Goal: Navigation & Orientation: Find specific page/section

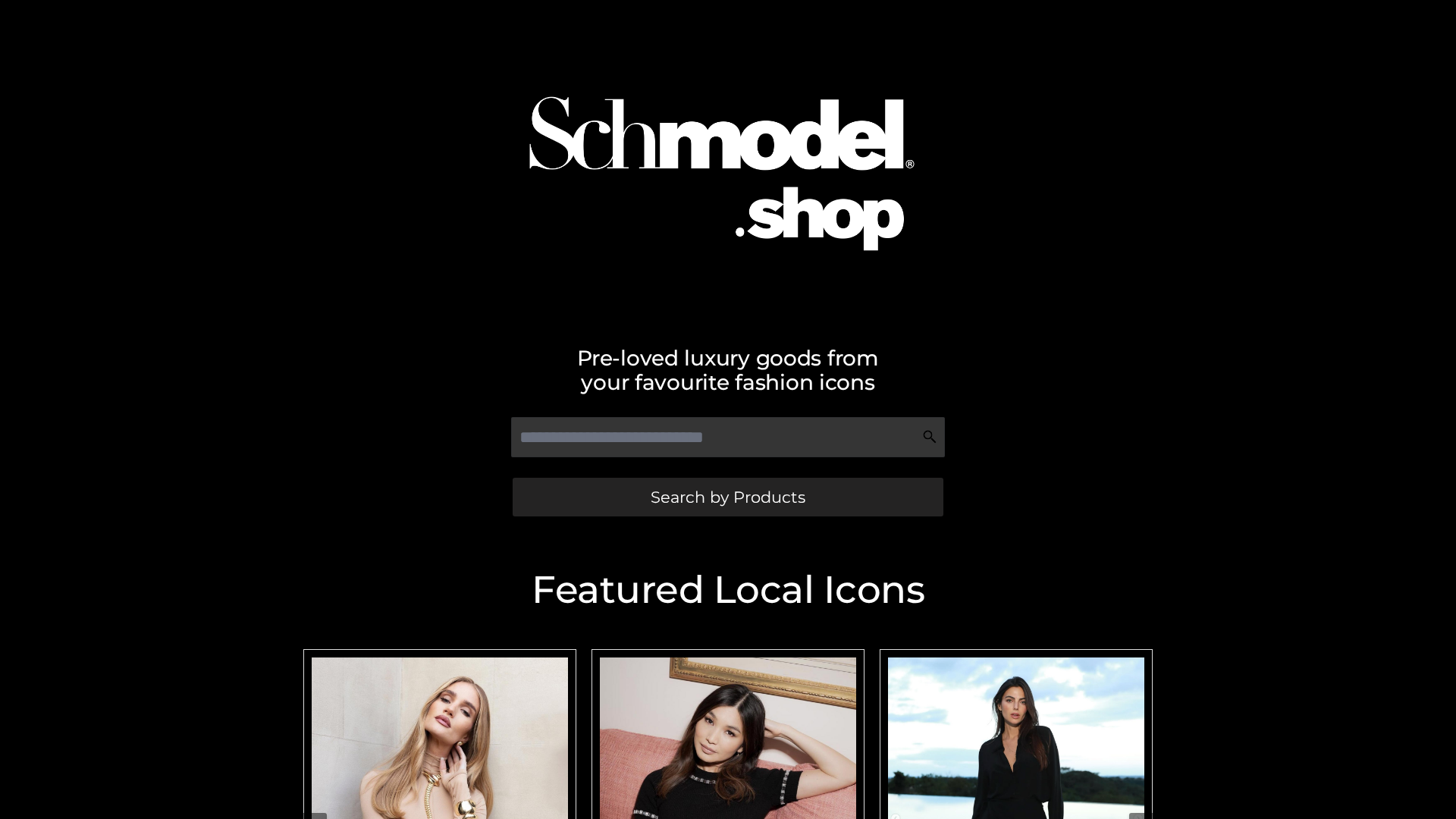
click at [728, 497] on span "Search by Products" at bounding box center [728, 497] width 154 height 16
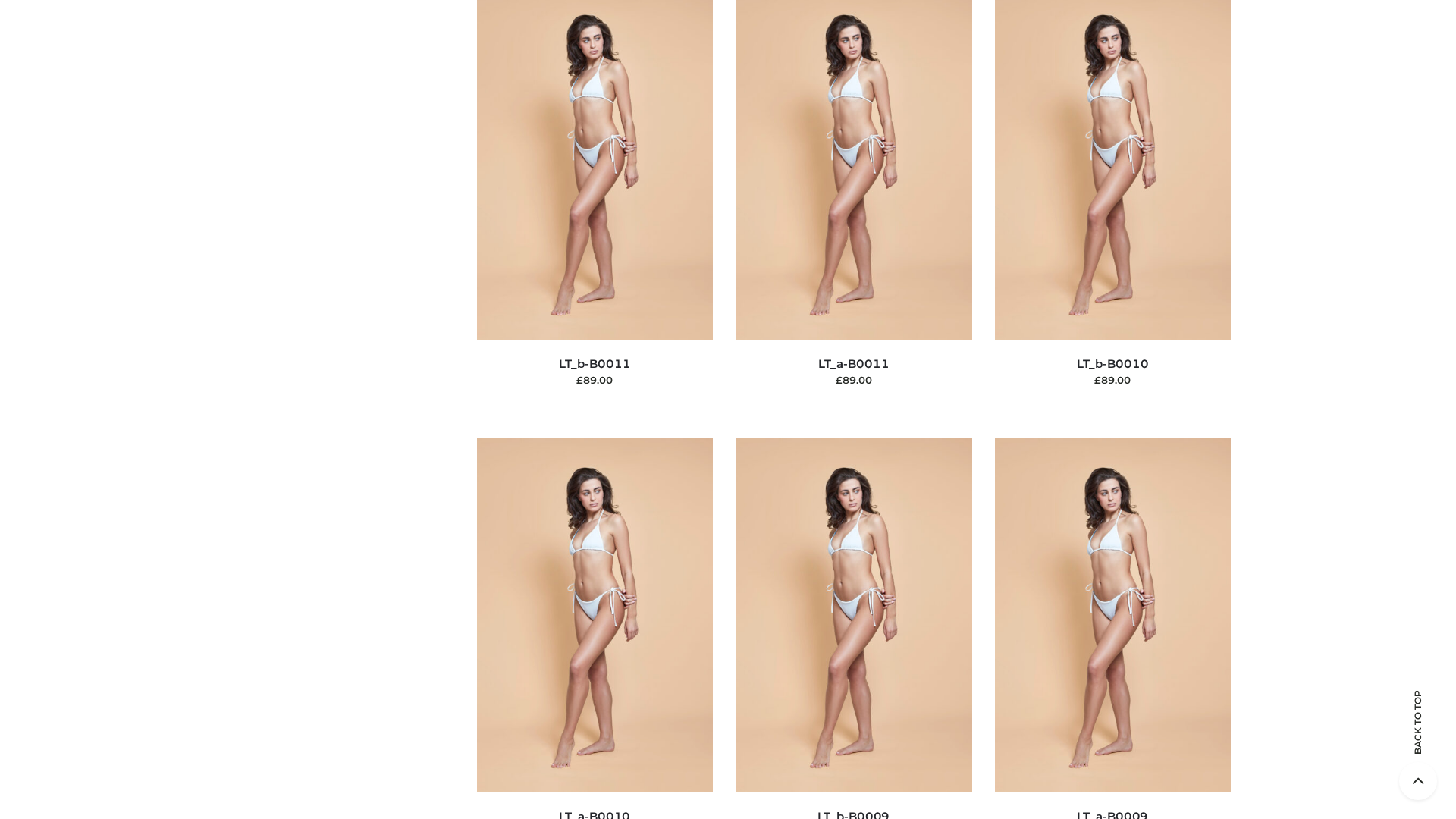
scroll to position [6808, 0]
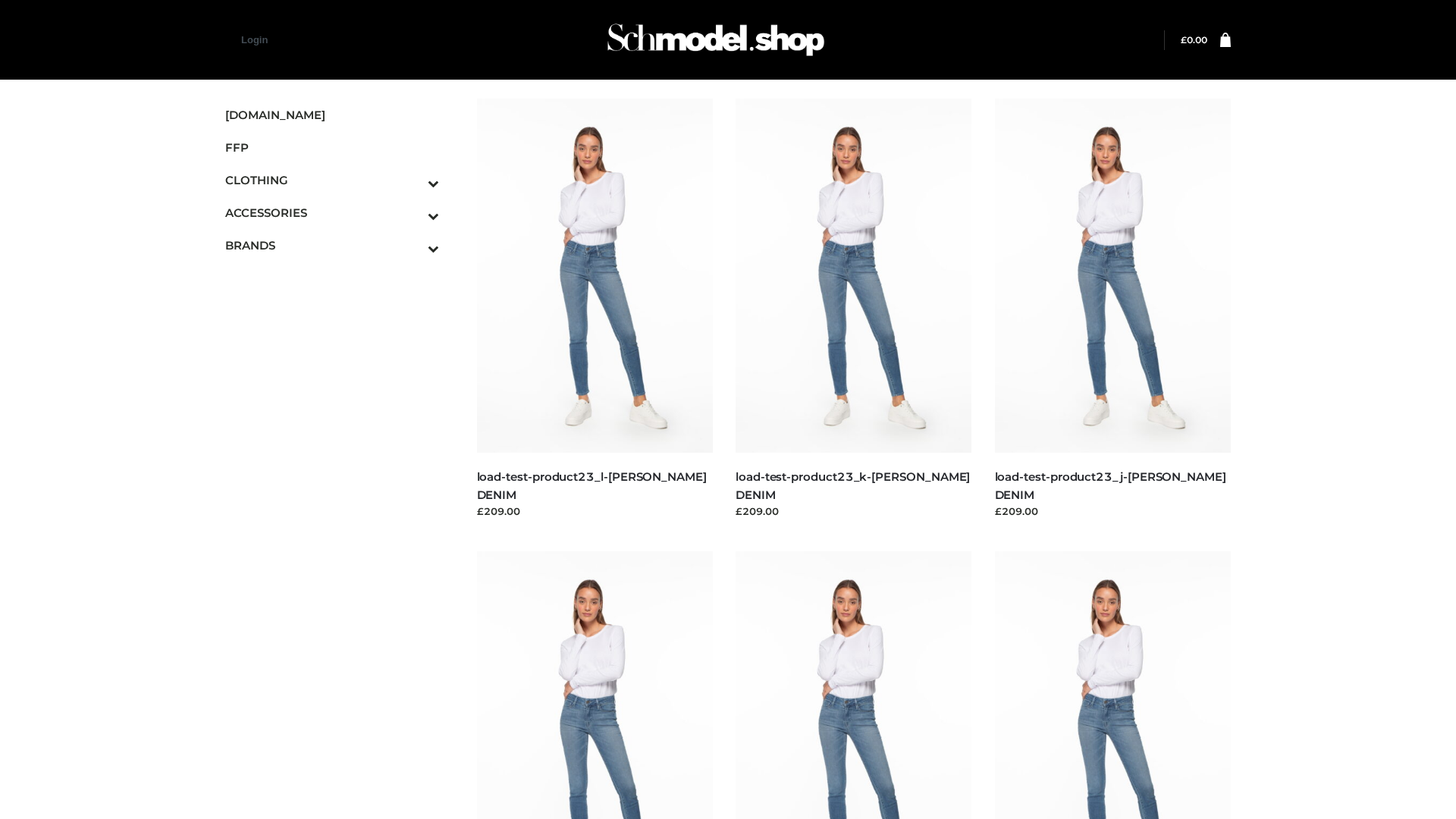
scroll to position [1329, 0]
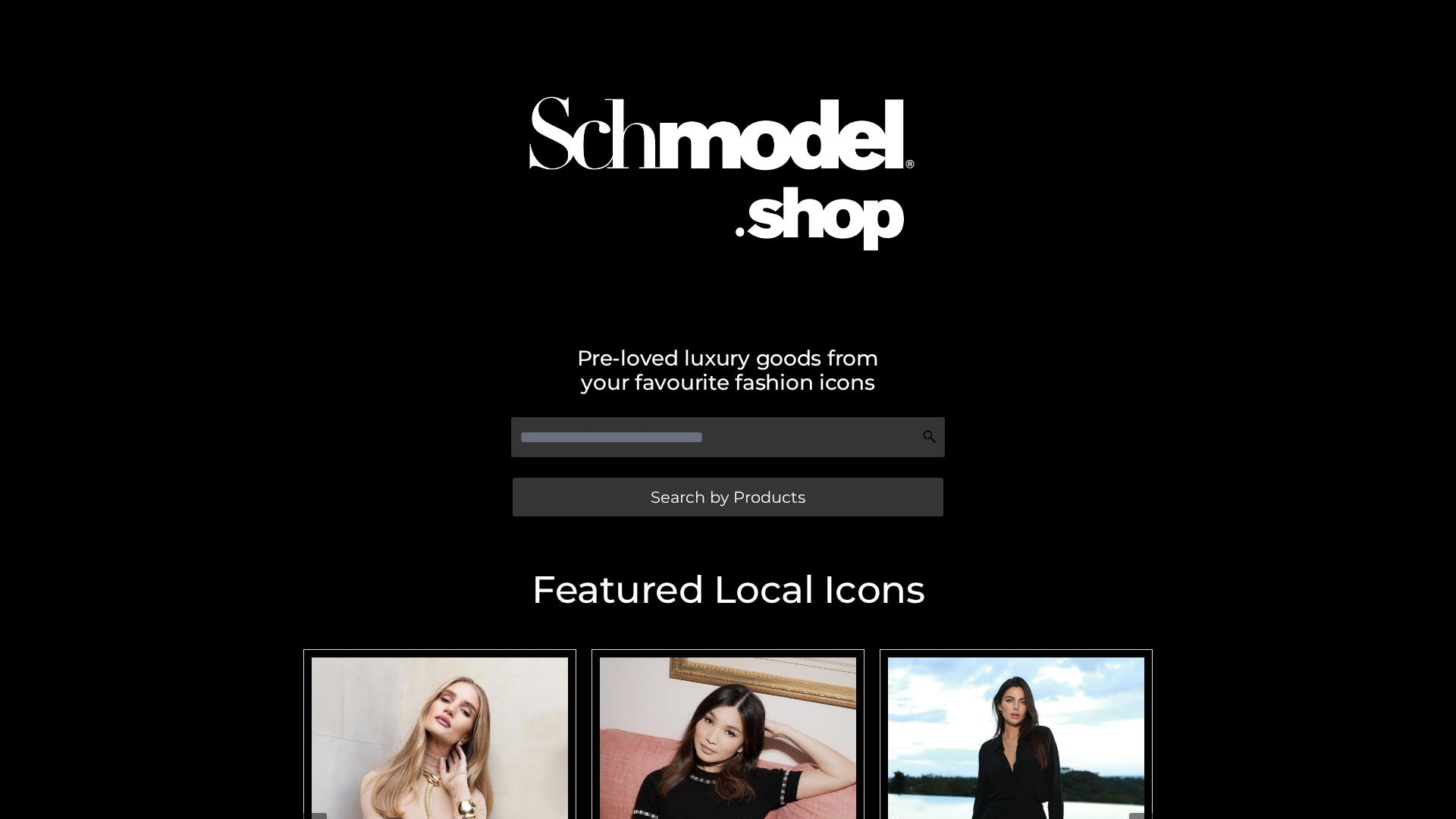
click at [728, 497] on span "Search by Products" at bounding box center [728, 497] width 154 height 16
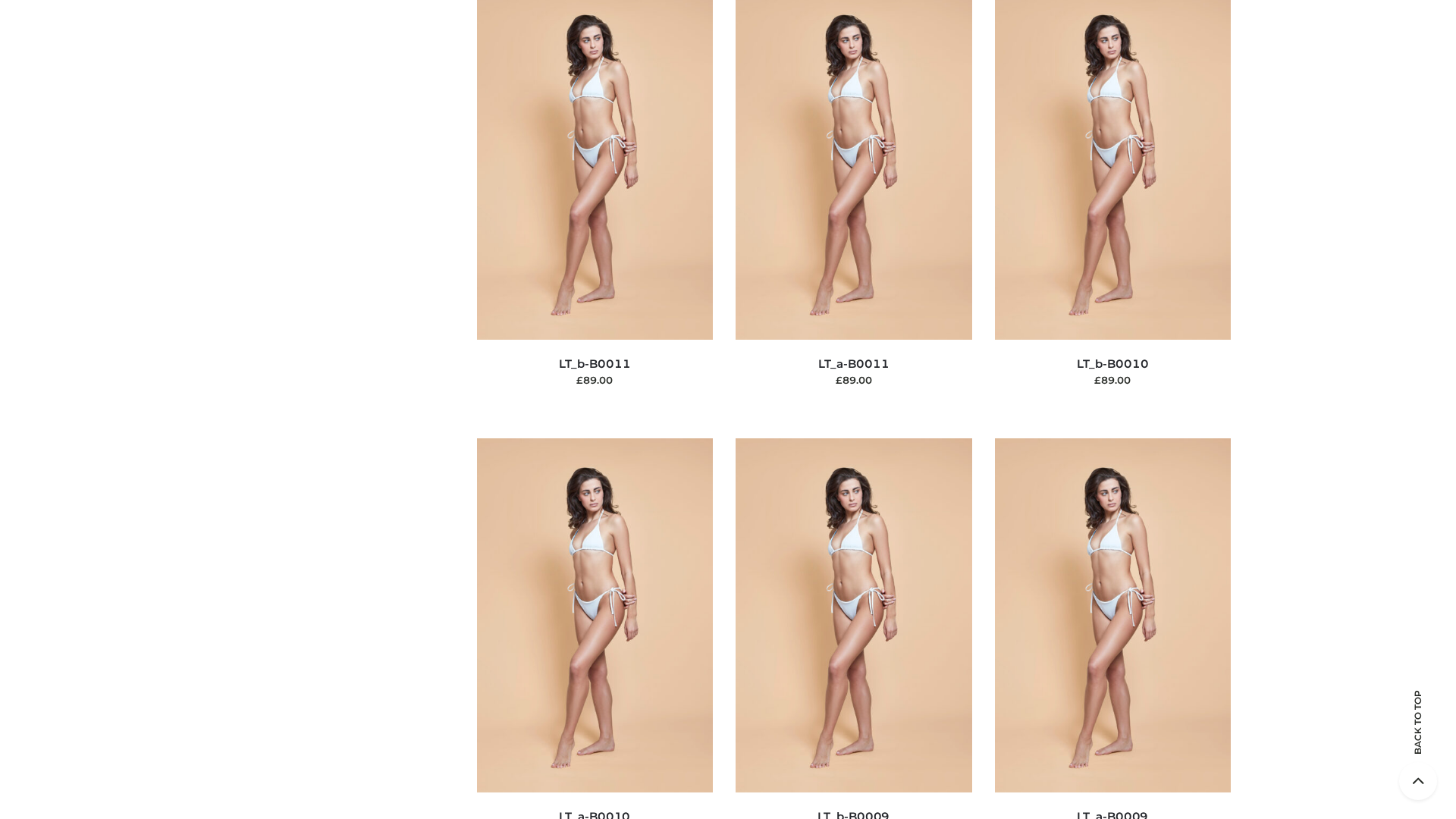
scroll to position [6808, 0]
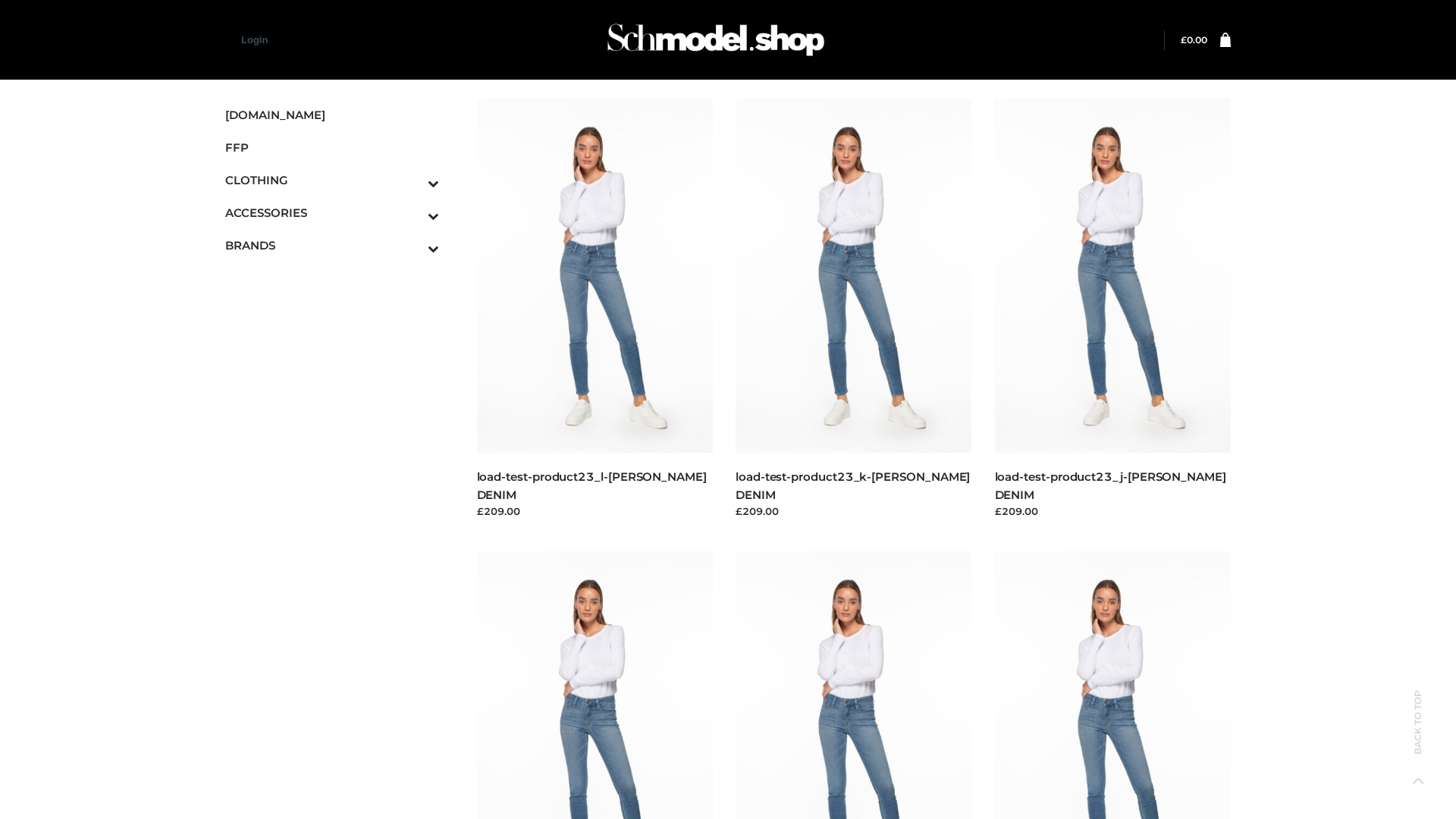
scroll to position [1329, 0]
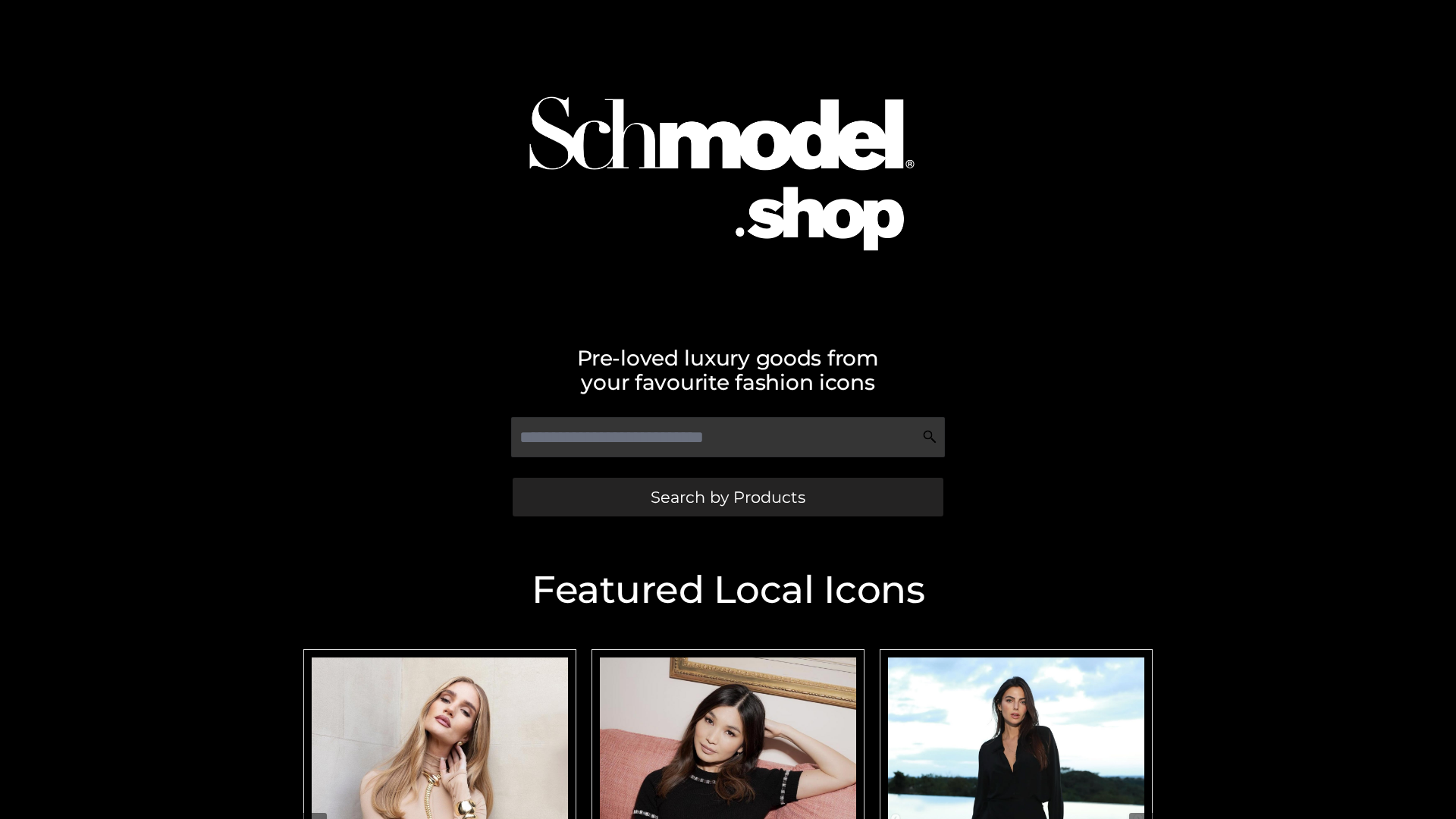
click at [728, 497] on span "Search by Products" at bounding box center [728, 497] width 154 height 16
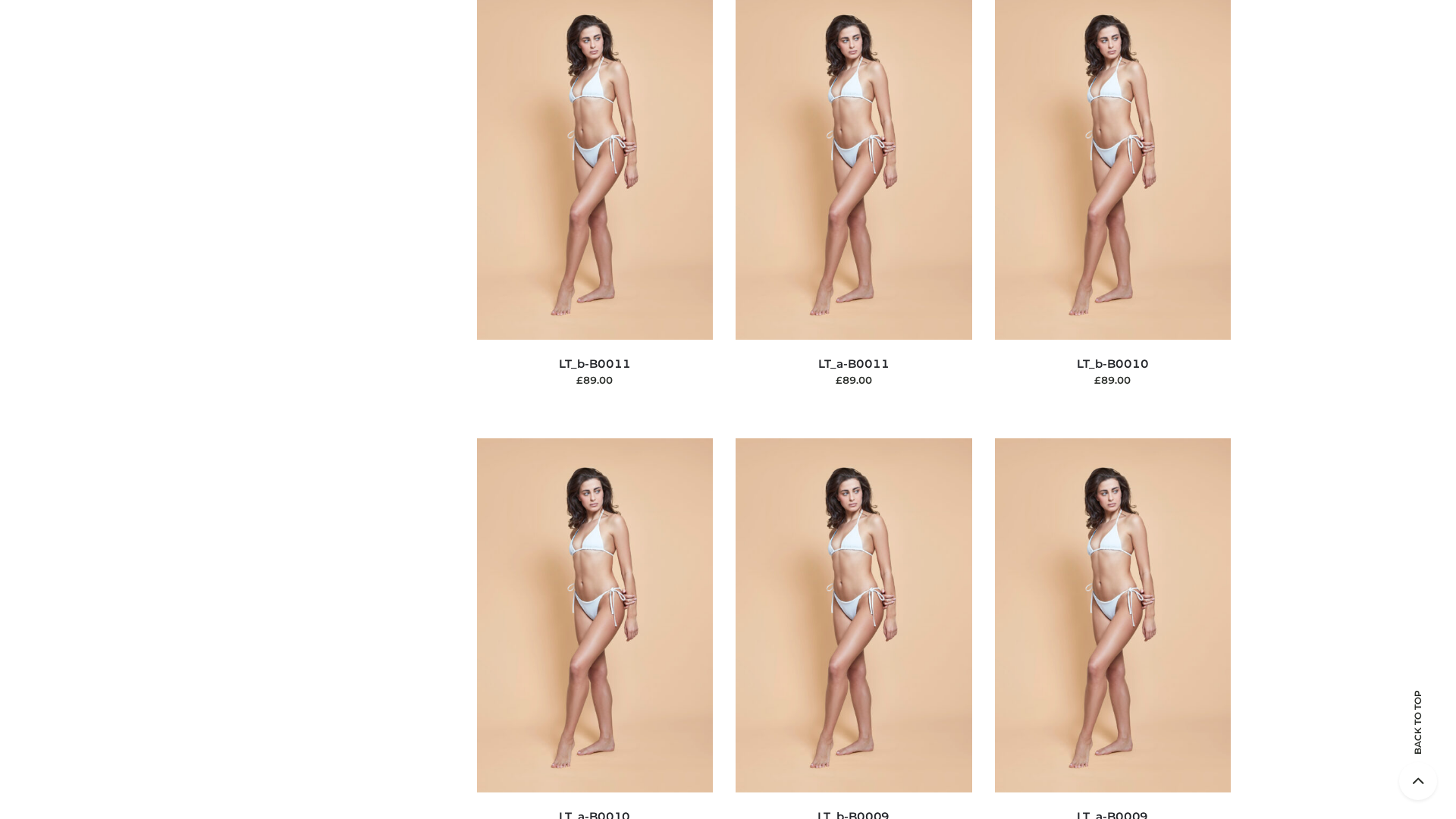
scroll to position [6808, 0]
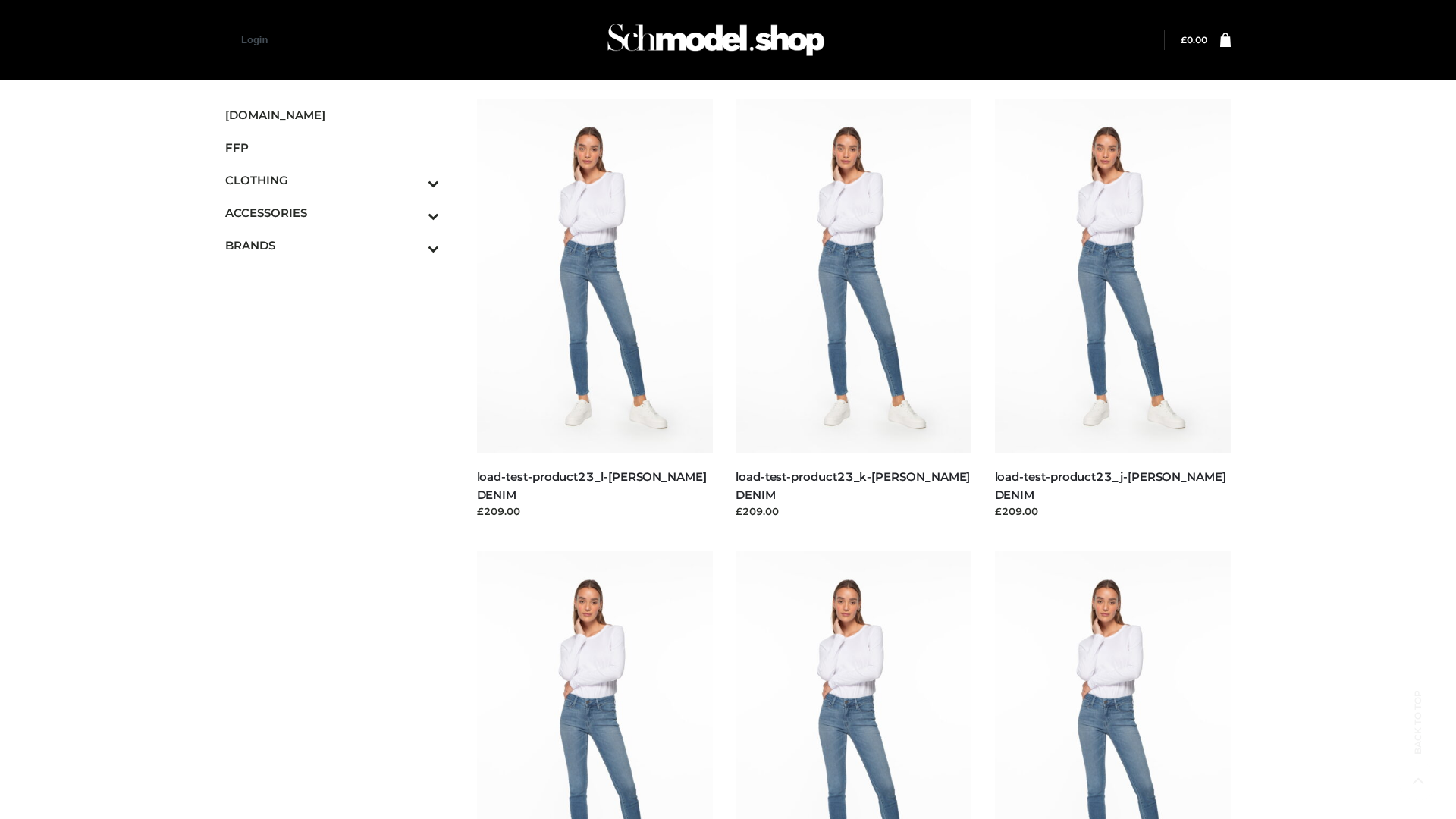
scroll to position [1329, 0]
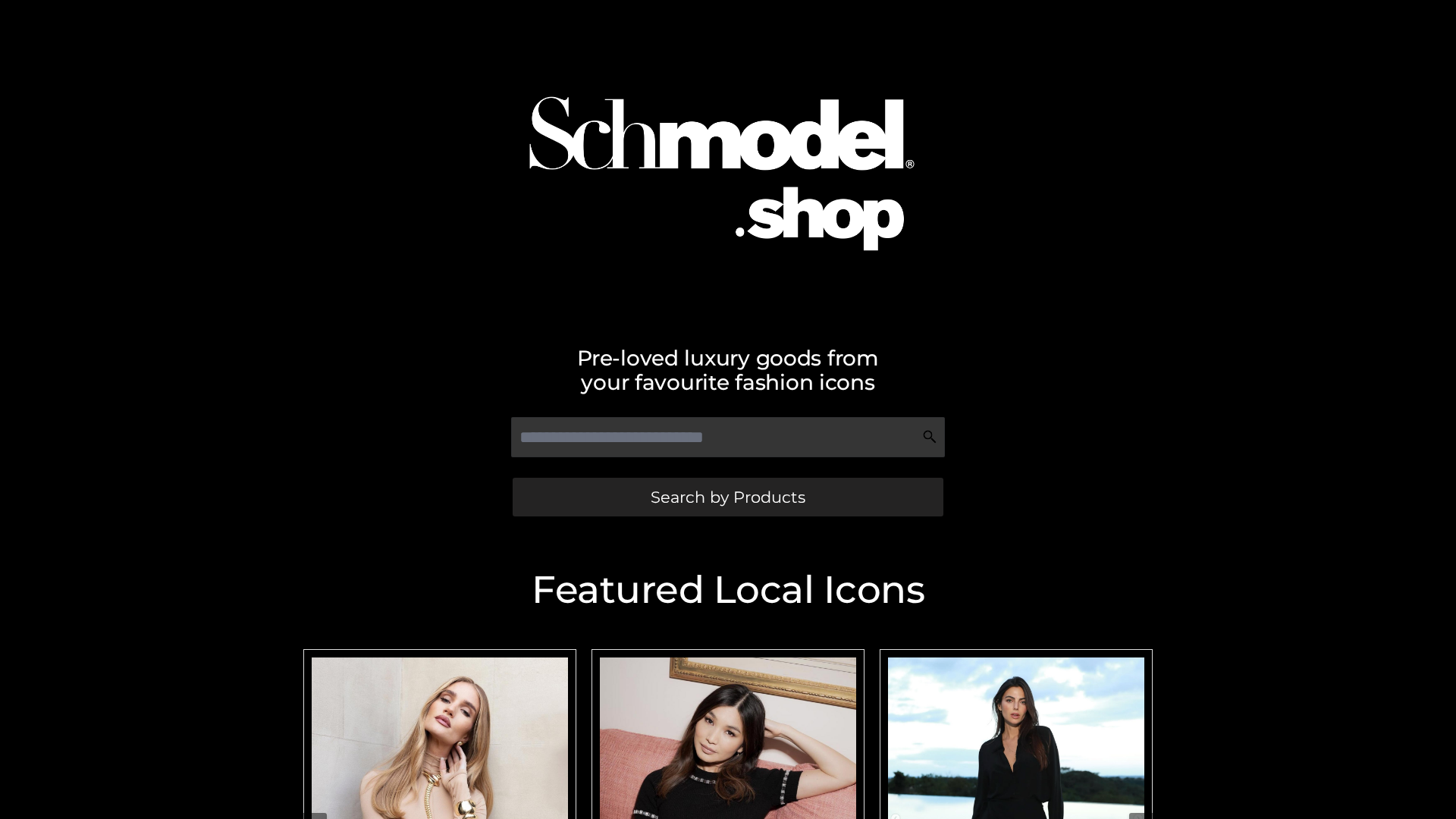
click at [728, 497] on span "Search by Products" at bounding box center [728, 497] width 154 height 16
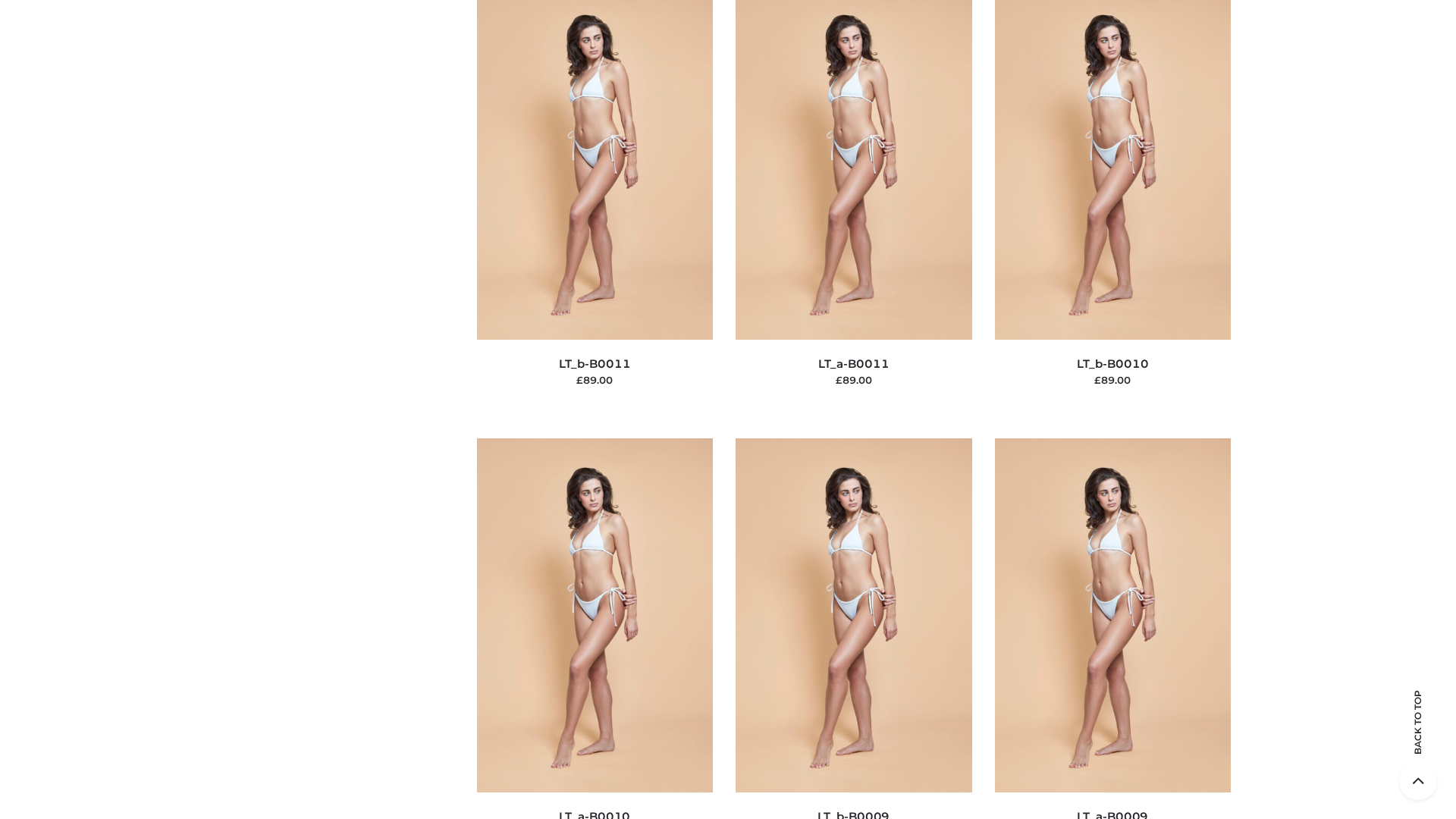
scroll to position [6808, 0]
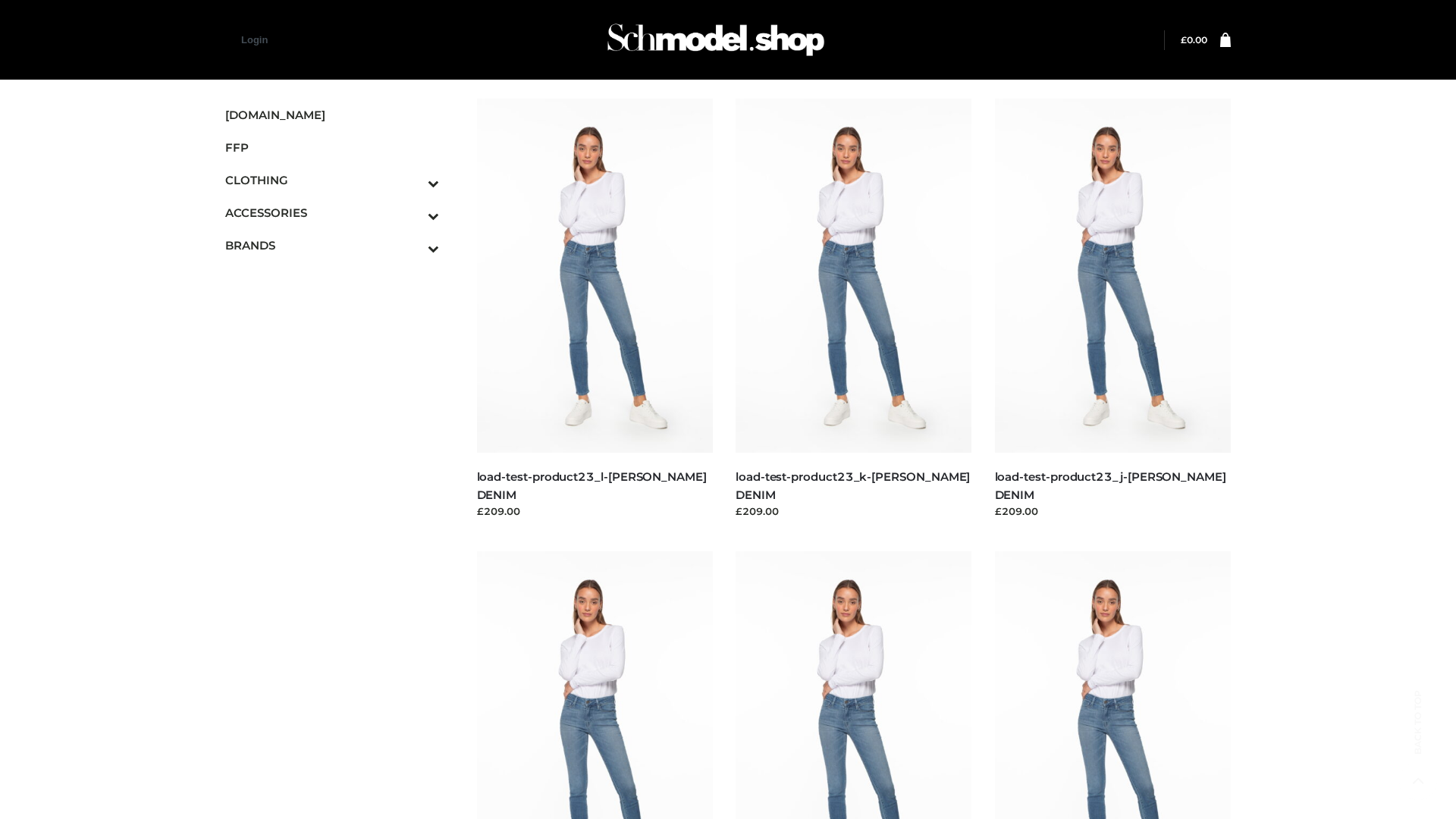
scroll to position [1329, 0]
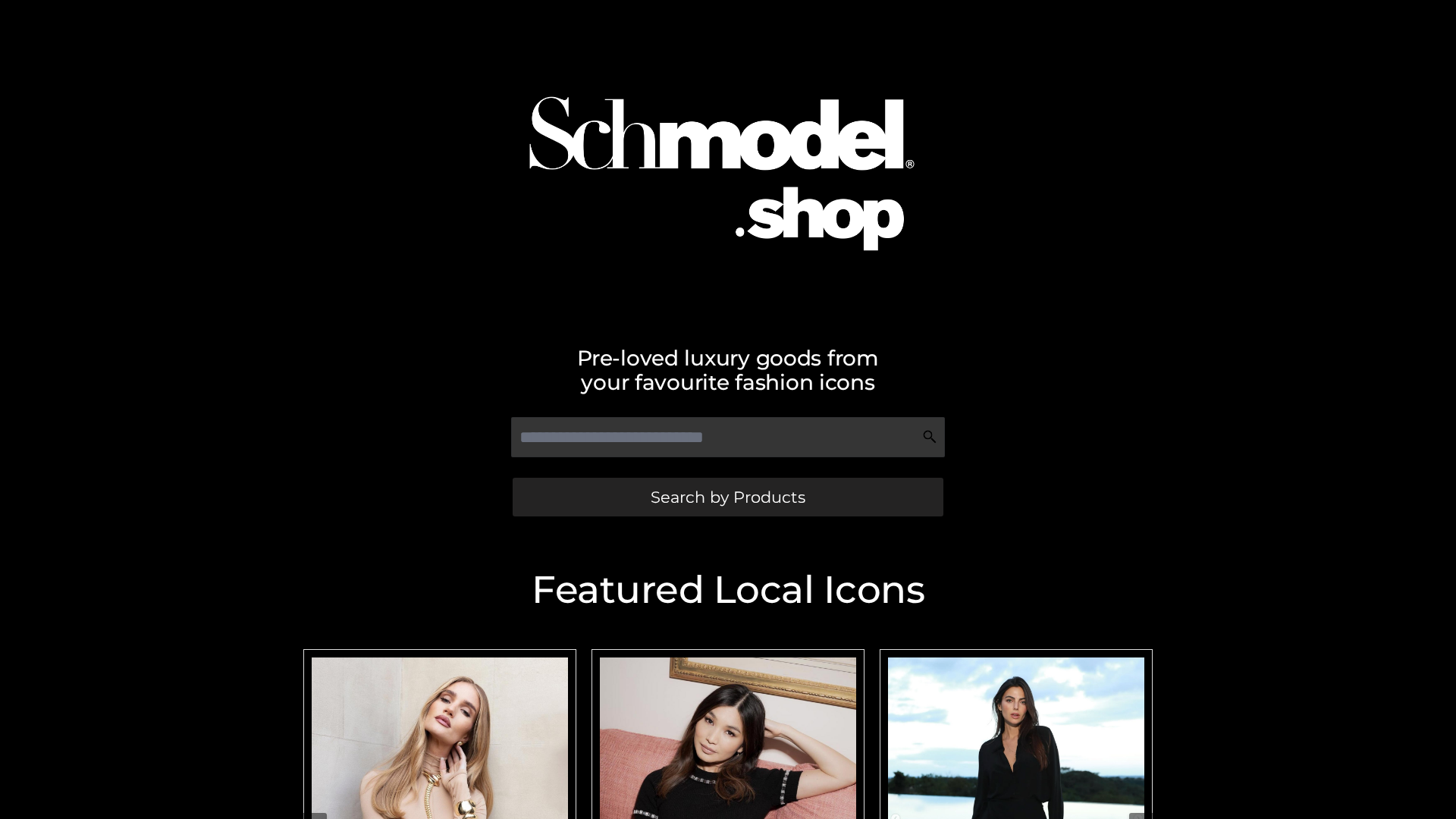
click at [728, 497] on span "Search by Products" at bounding box center [728, 497] width 154 height 16
